Goal: Task Accomplishment & Management: Manage account settings

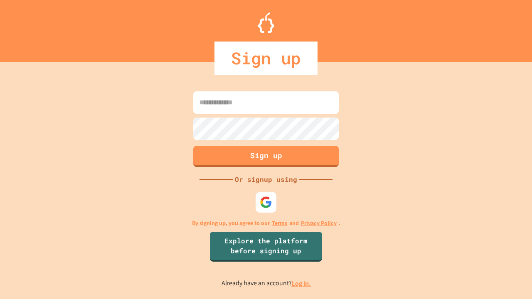
click at [302, 284] on link "Log in." at bounding box center [301, 283] width 19 height 9
